Goal: Ask a question

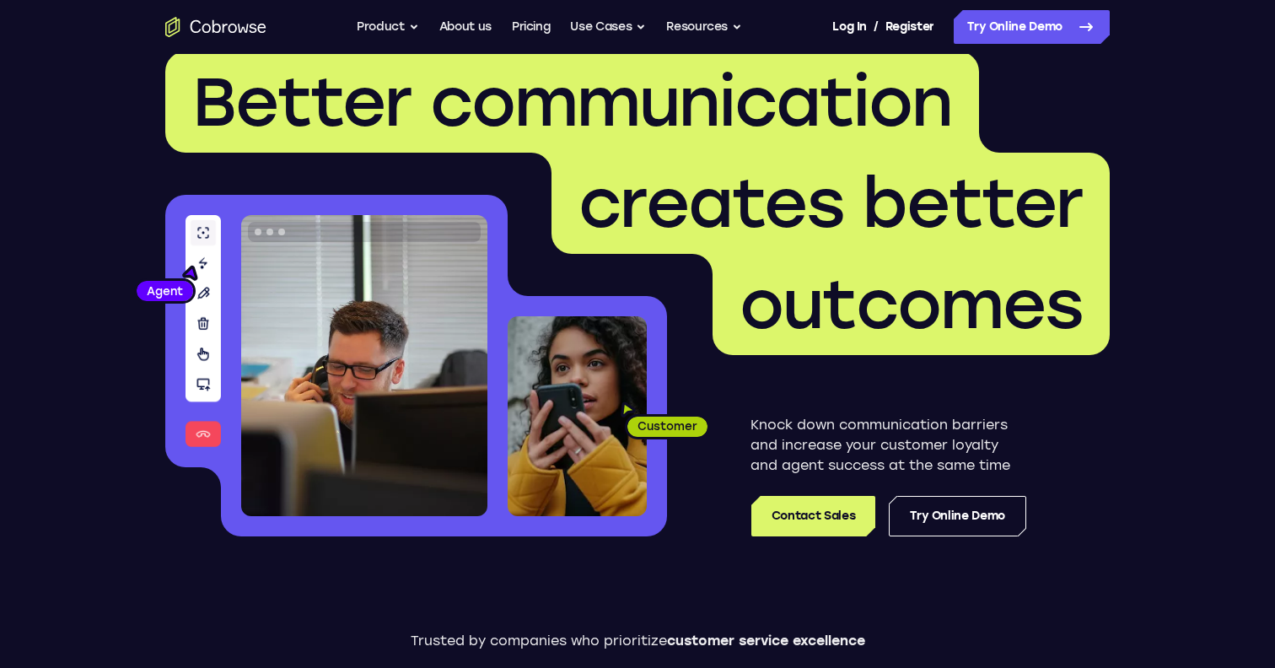
scroll to position [37, 0]
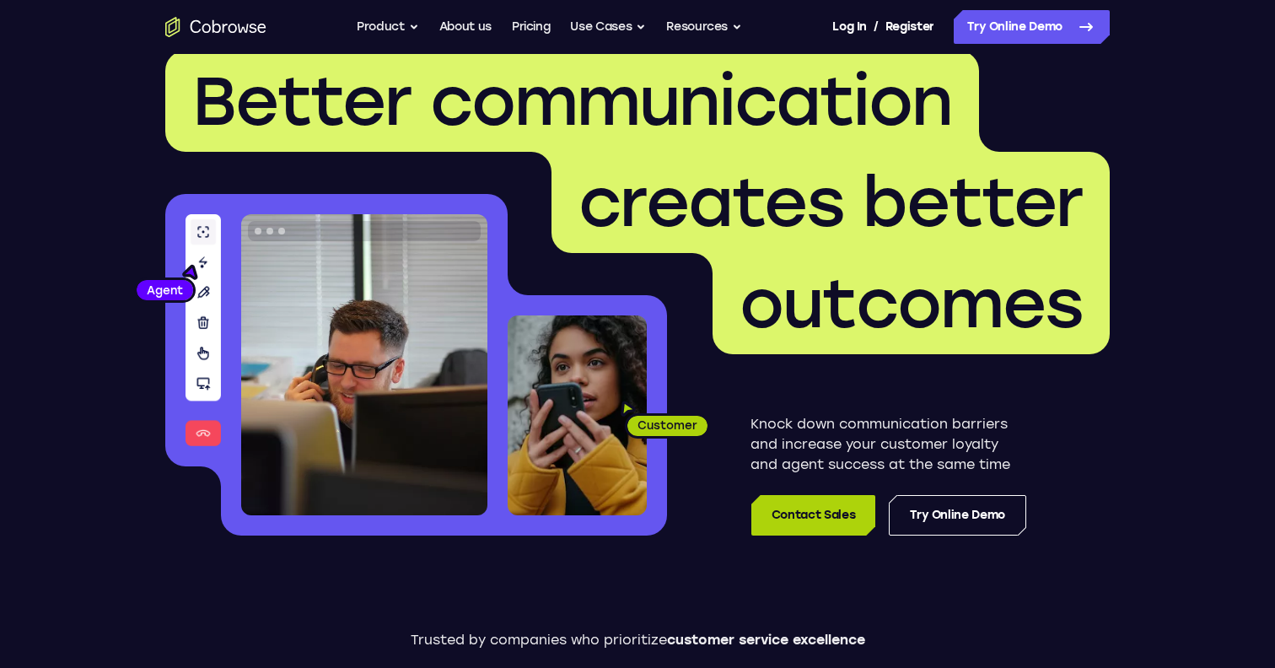
click at [803, 503] on link "Contact Sales" at bounding box center [813, 515] width 124 height 40
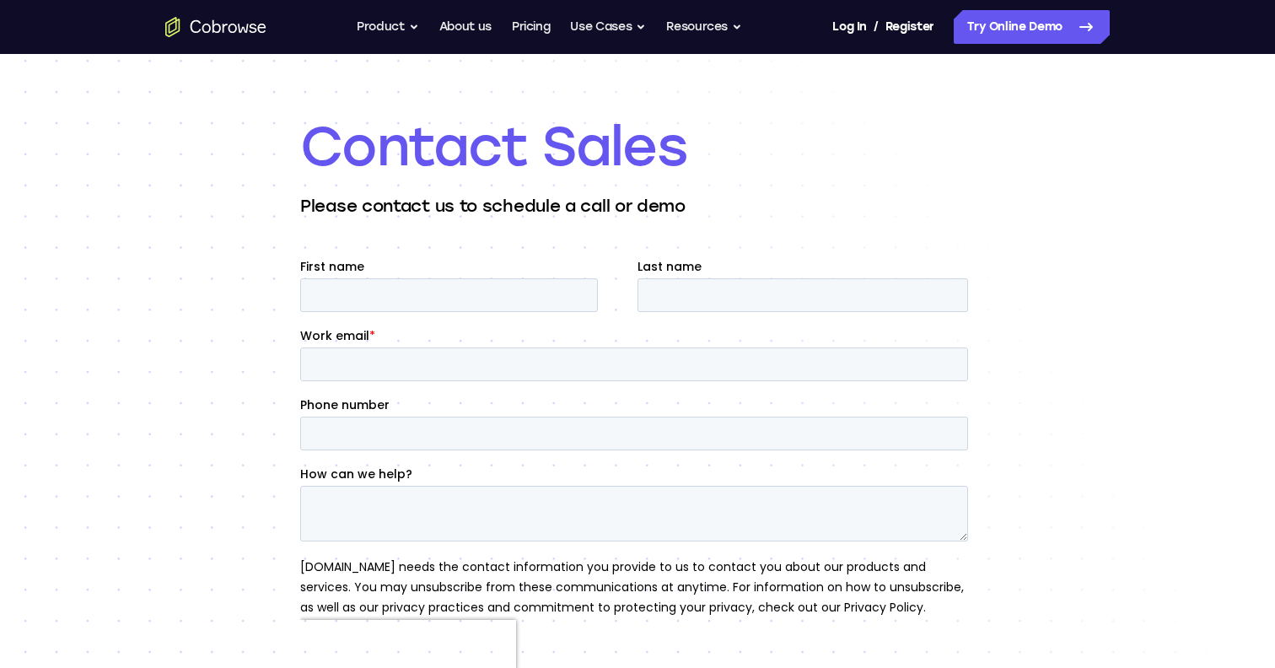
scroll to position [47, 0]
click at [484, 299] on input "First name" at bounding box center [449, 297] width 298 height 34
type input "'"
